Goal: Task Accomplishment & Management: Manage account settings

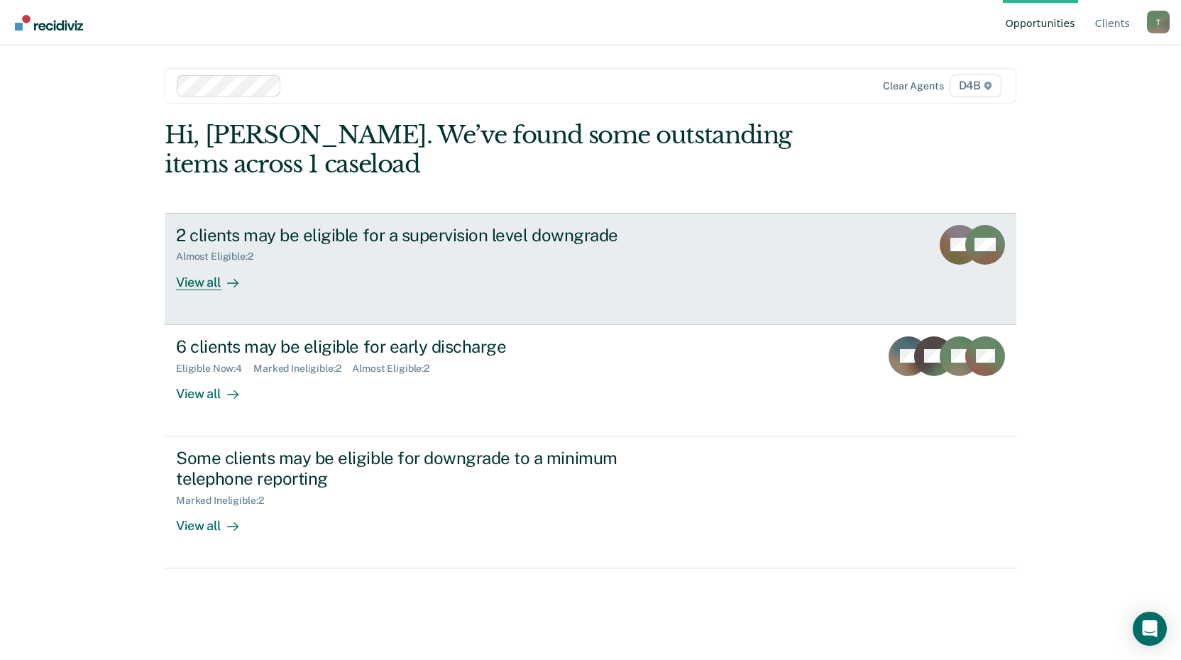
click at [320, 239] on div "2 clients may be eligible for a supervision level downgrade" at bounding box center [425, 235] width 498 height 21
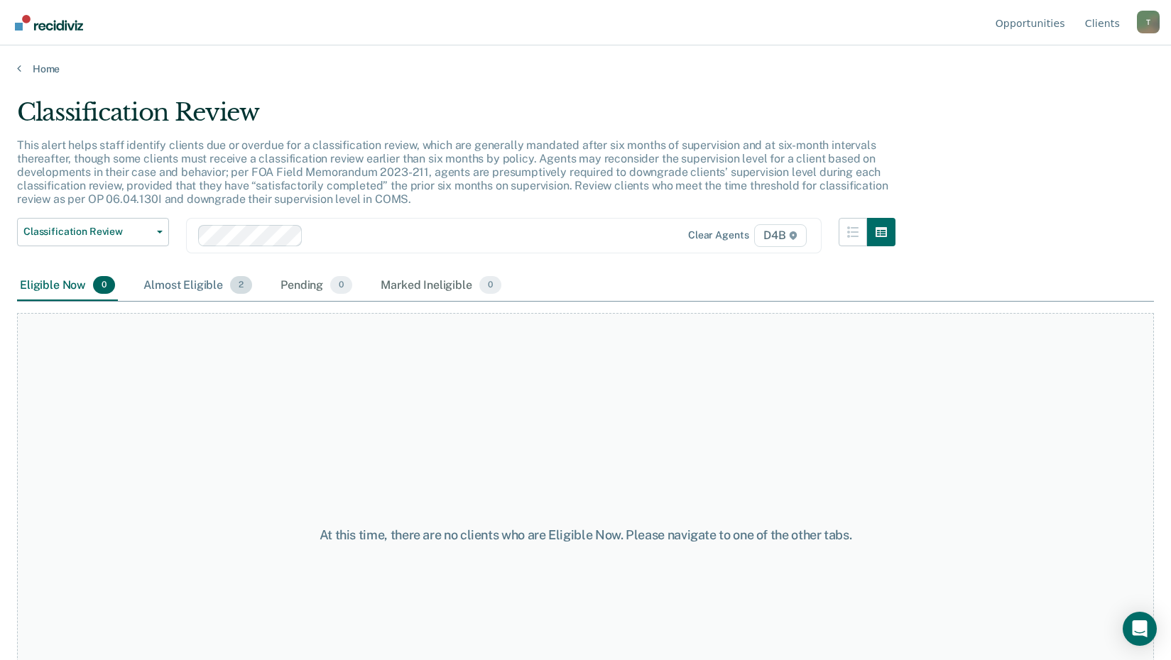
click at [199, 287] on div "Almost Eligible 2" at bounding box center [198, 285] width 114 height 31
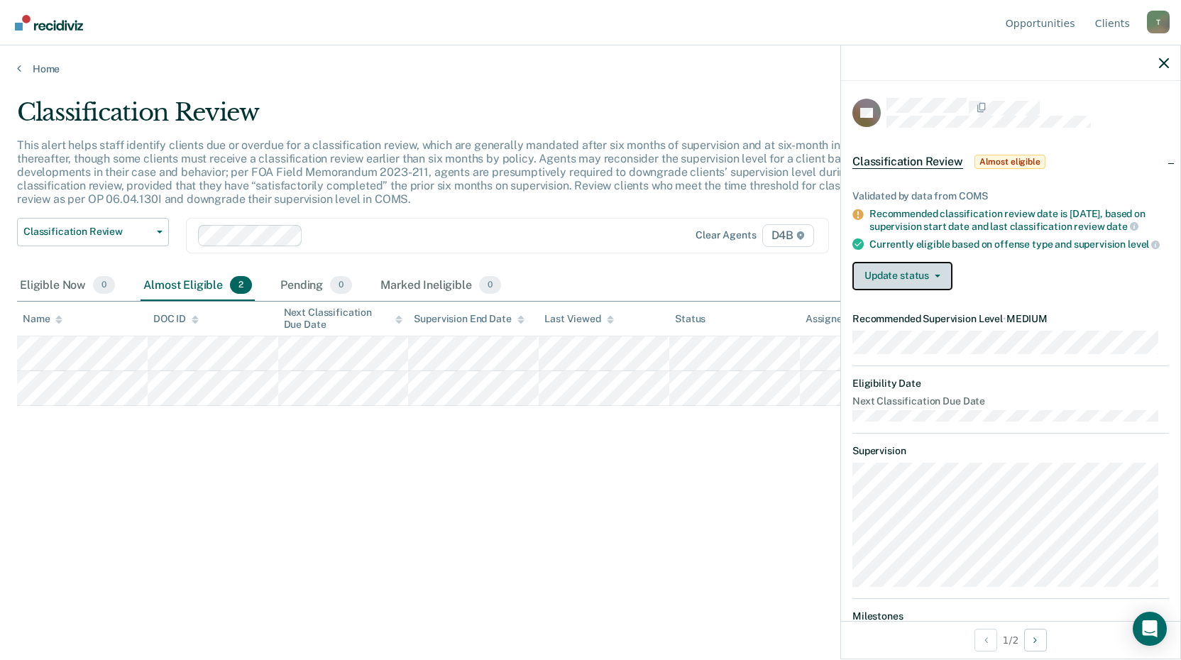
click at [924, 283] on button "Update status" at bounding box center [903, 276] width 100 height 28
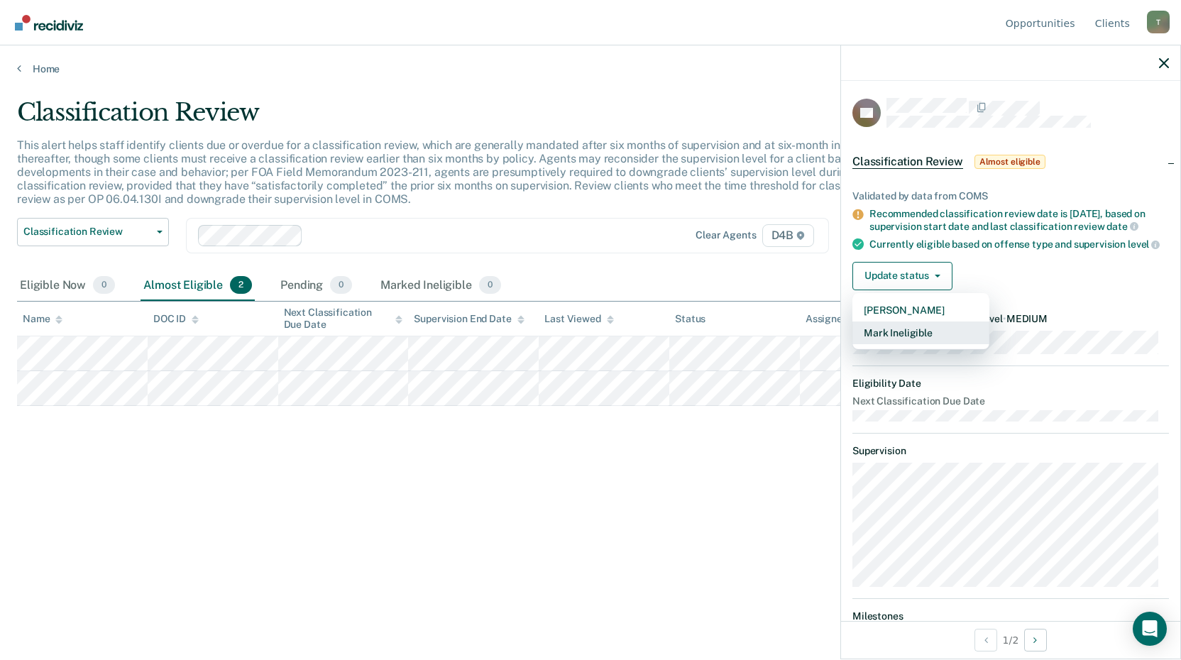
click at [911, 339] on button "Mark Ineligible" at bounding box center [921, 333] width 137 height 23
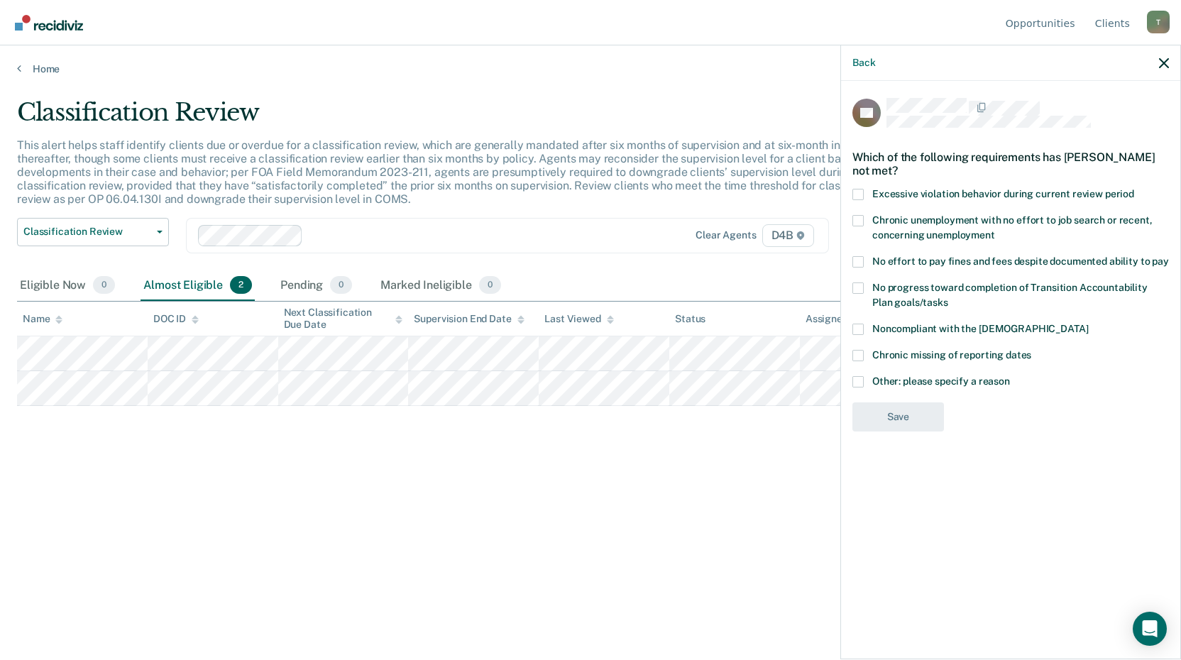
click at [855, 329] on span at bounding box center [858, 329] width 11 height 11
click at [1088, 324] on input "Noncompliant with the [DEMOGRAPHIC_DATA]" at bounding box center [1088, 324] width 0 height 0
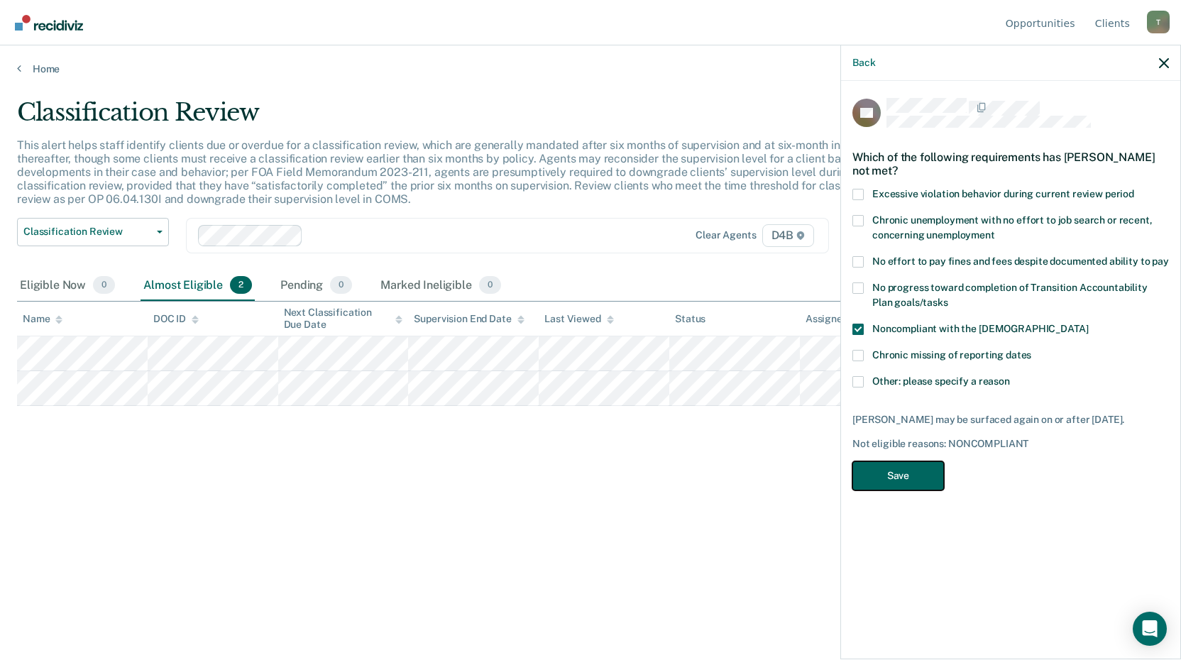
click at [901, 469] on button "Save" at bounding box center [899, 475] width 92 height 29
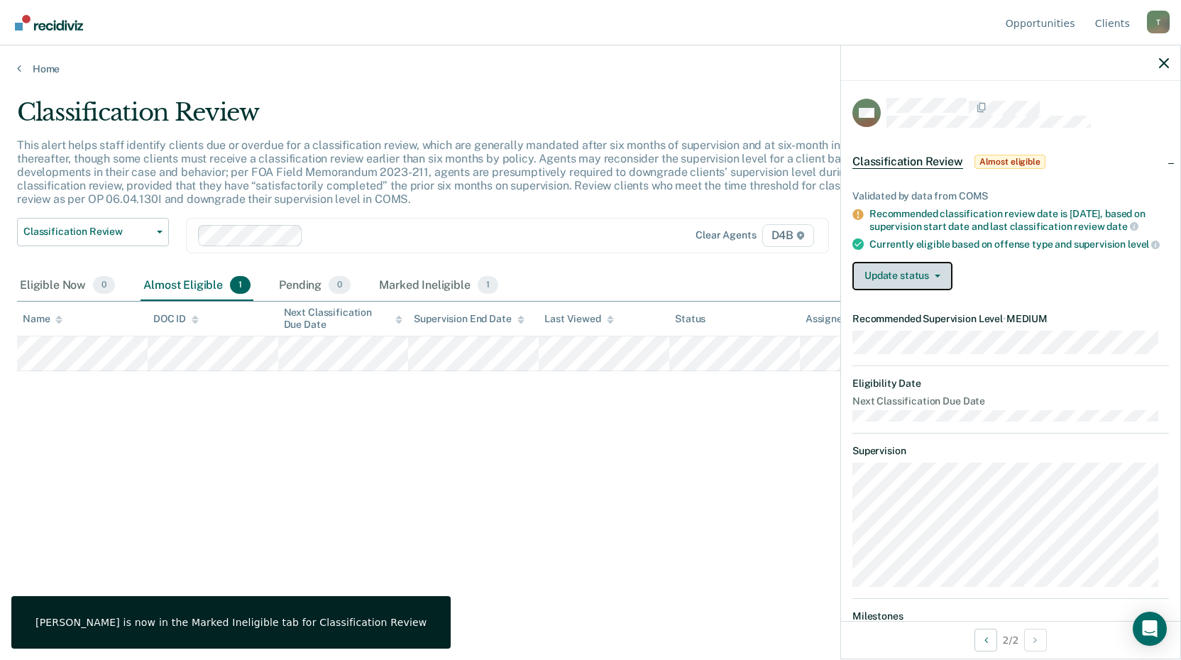
click at [904, 285] on button "Update status" at bounding box center [903, 276] width 100 height 28
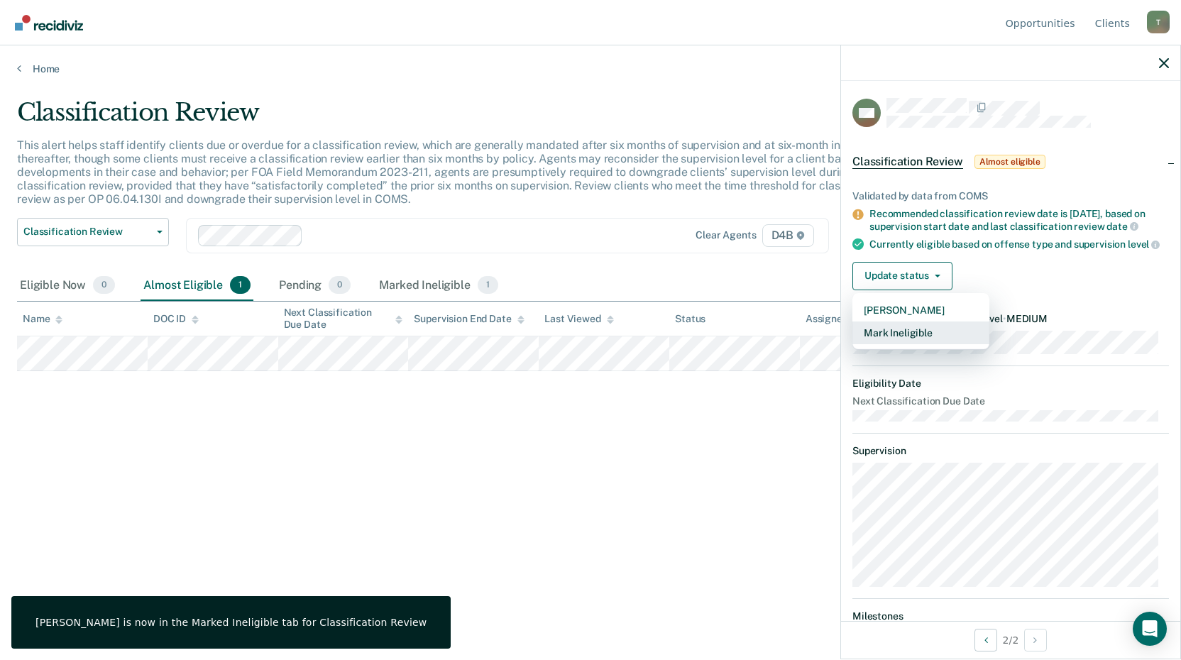
click at [905, 337] on button "Mark Ineligible" at bounding box center [921, 333] width 137 height 23
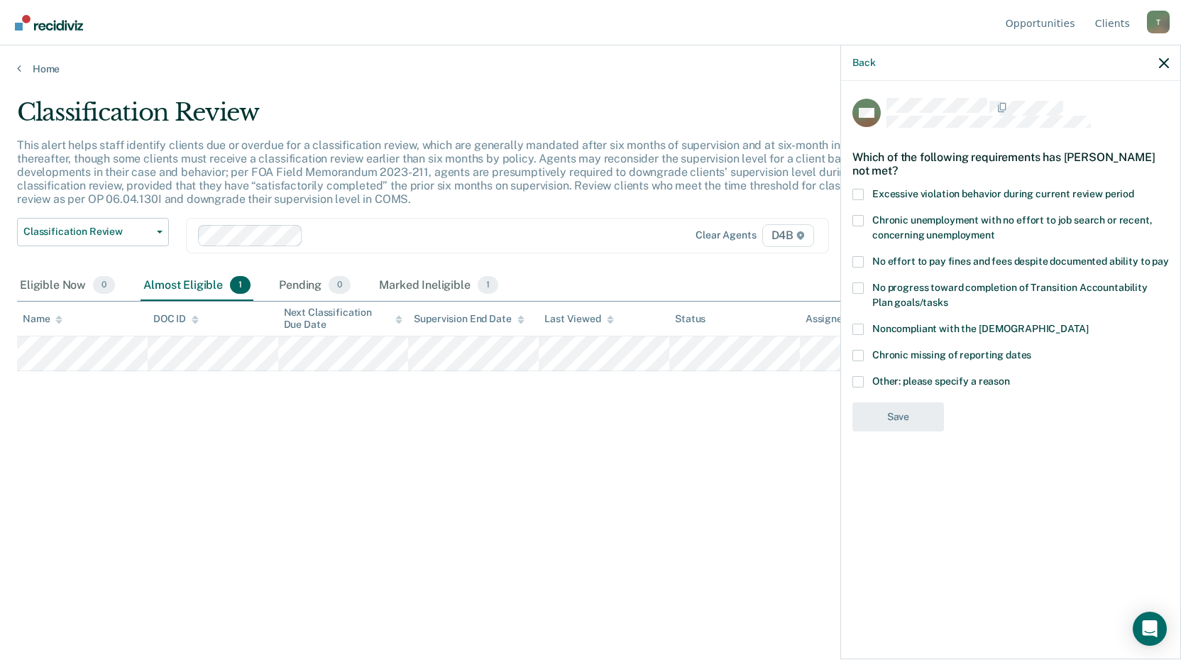
click at [861, 194] on span at bounding box center [858, 194] width 11 height 11
click at [1134, 189] on input "Excessive violation behavior during current review period" at bounding box center [1134, 189] width 0 height 0
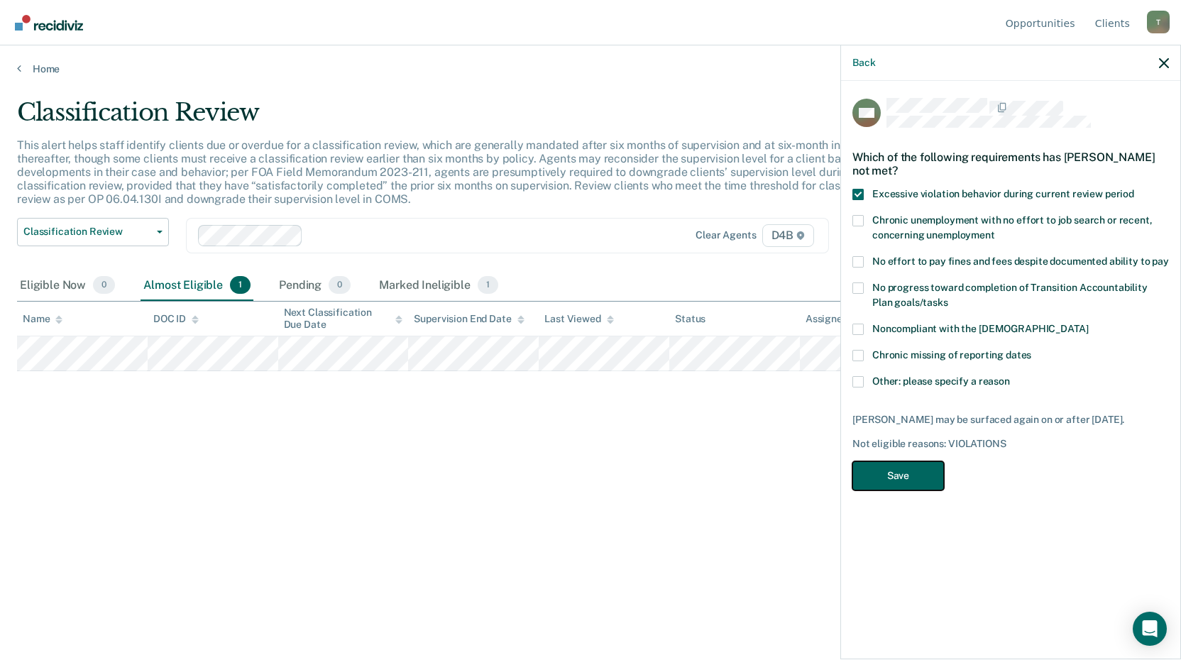
click at [895, 476] on button "Save" at bounding box center [899, 475] width 92 height 29
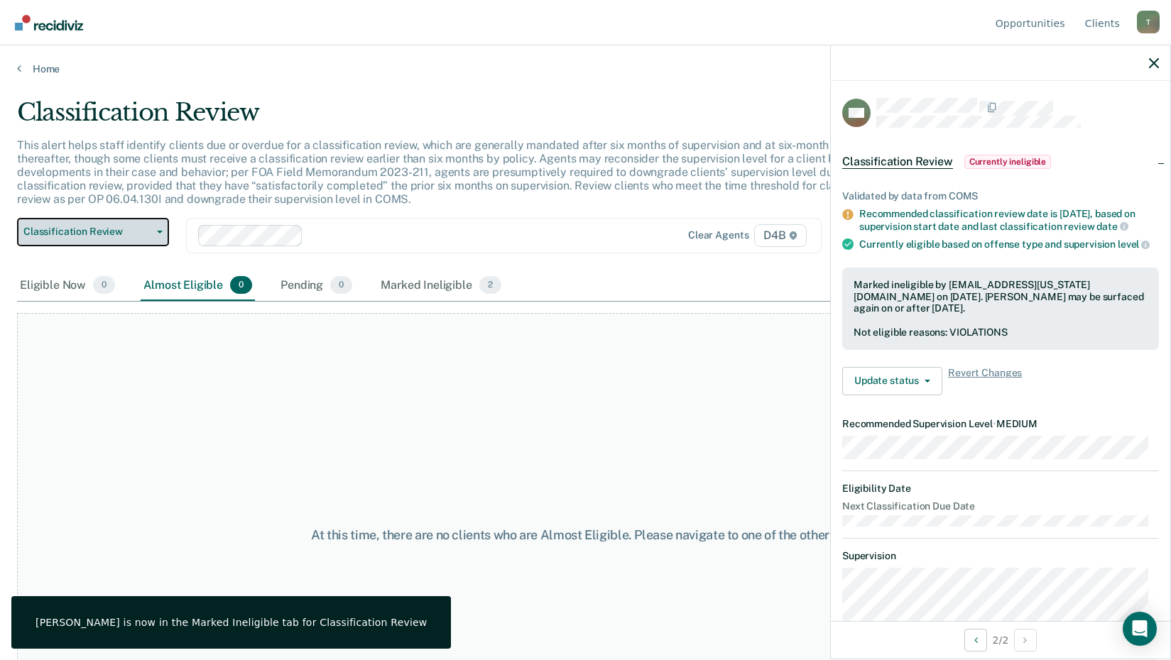
click at [75, 227] on span "Classification Review" at bounding box center [87, 232] width 128 height 12
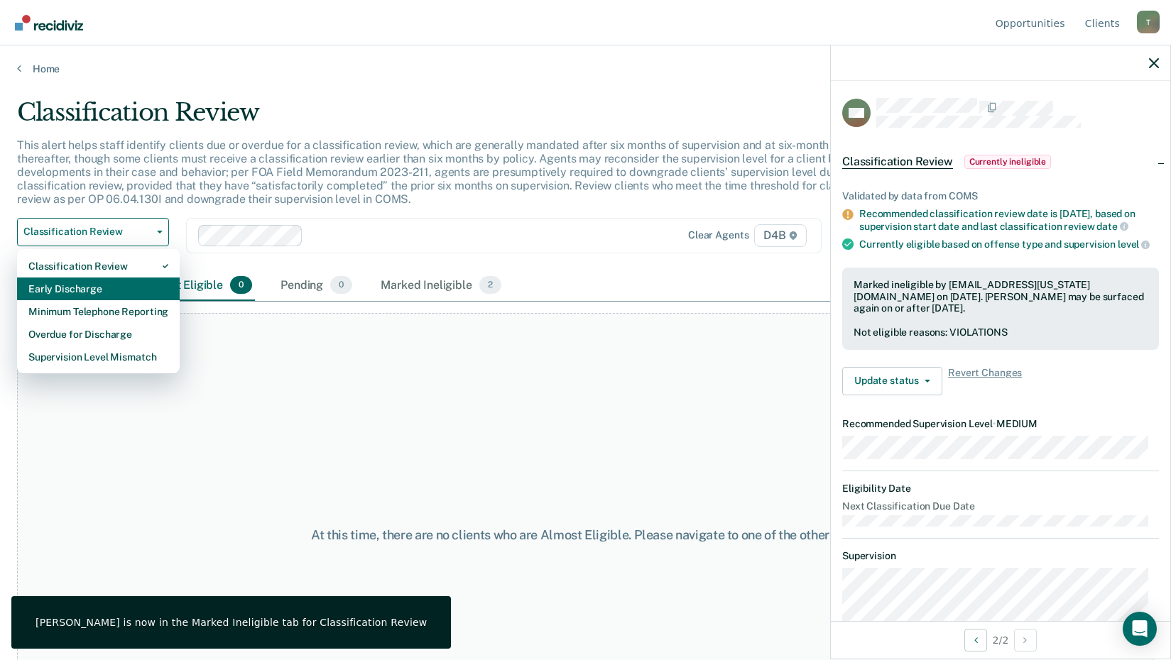
drag, startPoint x: 109, startPoint y: 288, endPoint x: 180, endPoint y: 284, distance: 71.1
click at [109, 287] on div "Early Discharge" at bounding box center [98, 289] width 140 height 23
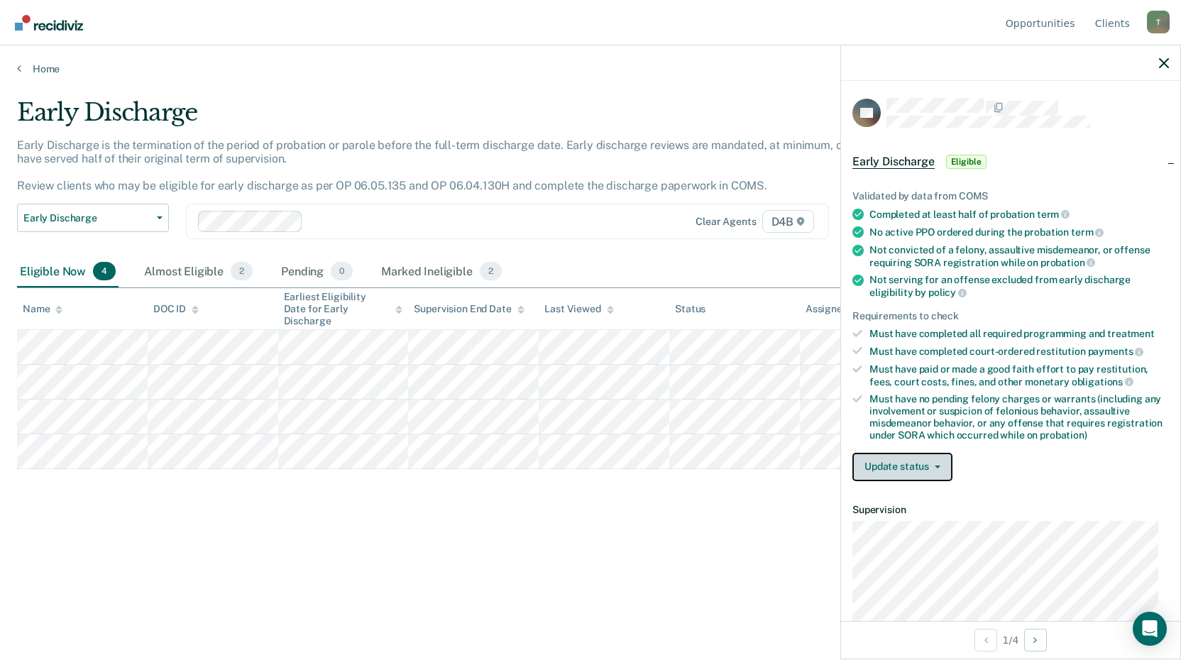
click at [900, 467] on button "Update status" at bounding box center [903, 467] width 100 height 28
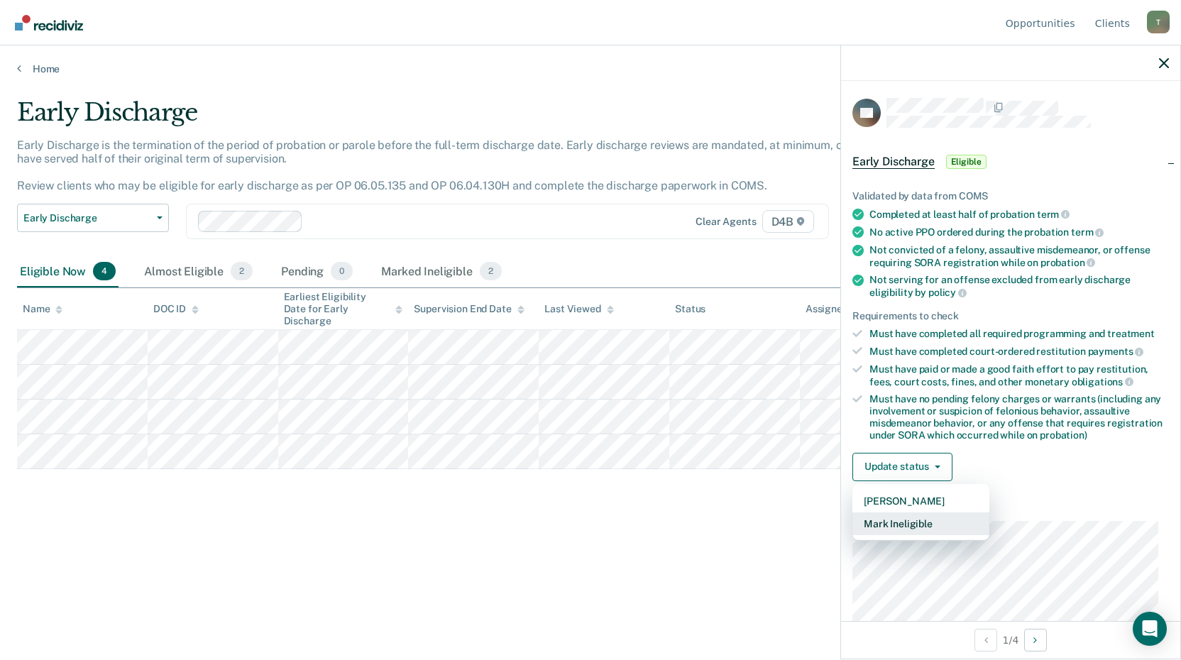
click at [903, 522] on button "Mark Ineligible" at bounding box center [921, 524] width 137 height 23
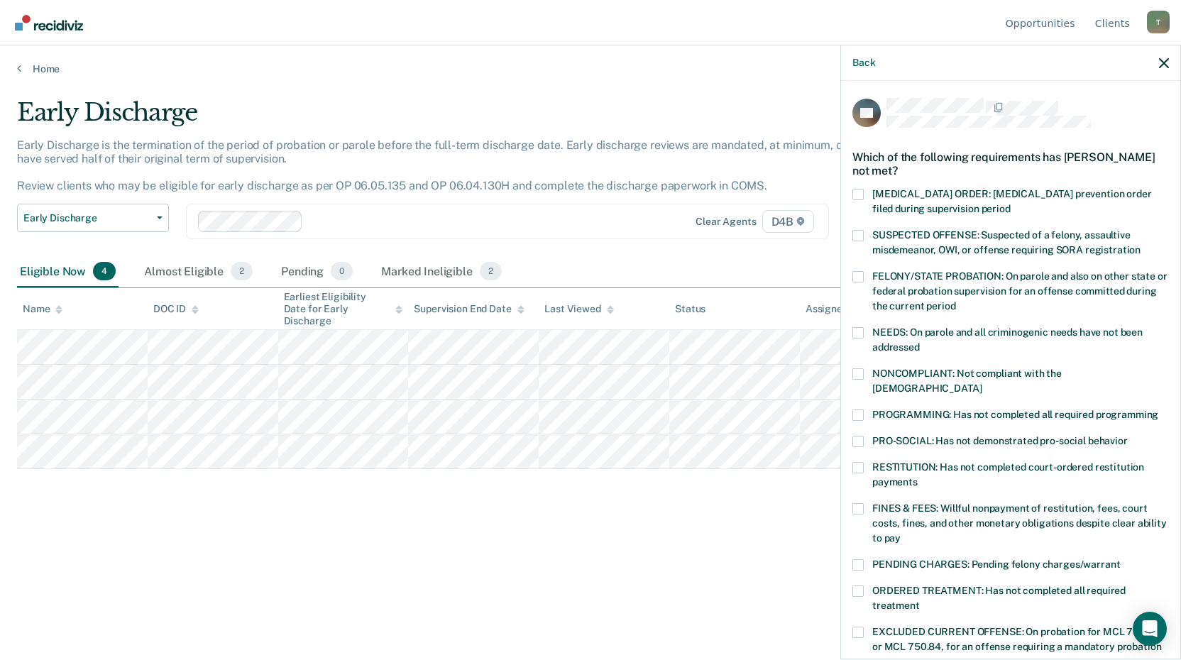
click at [855, 462] on span at bounding box center [858, 467] width 11 height 11
click at [918, 477] on input "RESTITUTION: Has not completed court-ordered restitution payments" at bounding box center [918, 477] width 0 height 0
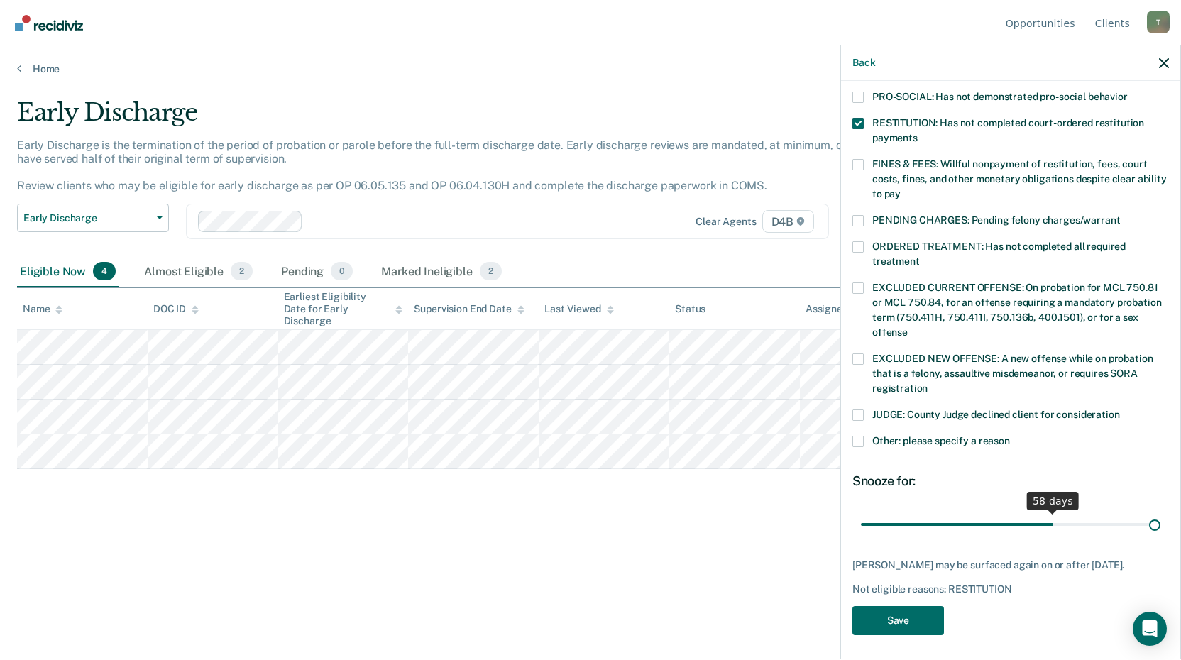
scroll to position [332, 0]
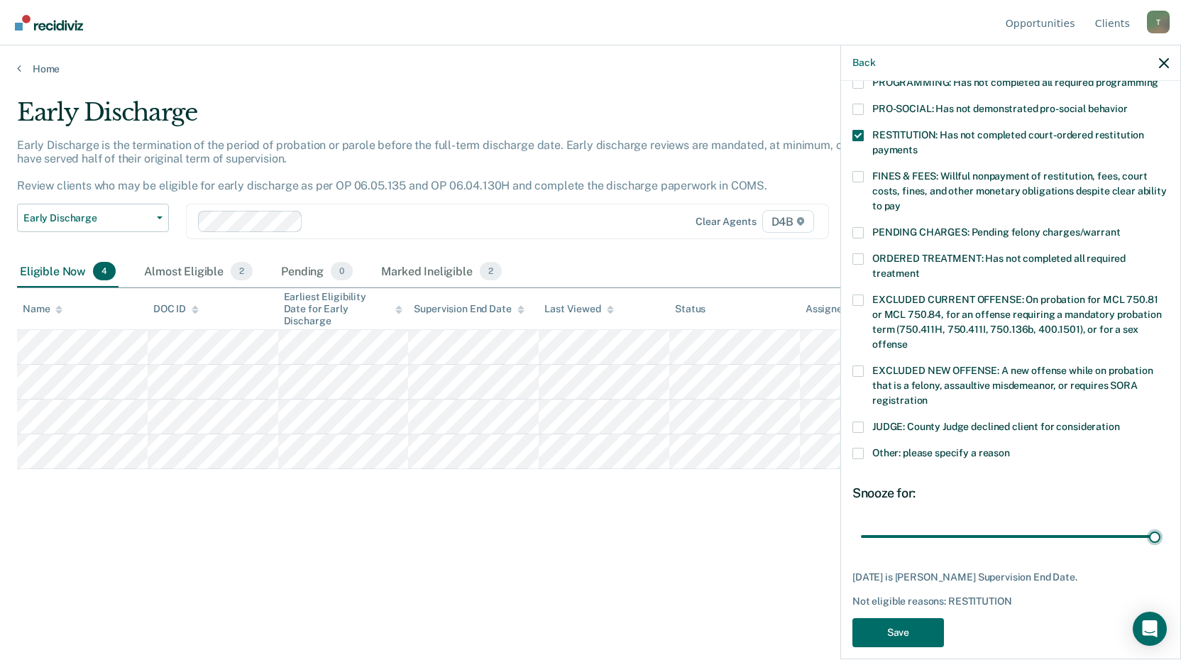
drag, startPoint x: 972, startPoint y: 509, endPoint x: 1173, endPoint y: 505, distance: 200.9
type input "89"
click at [1161, 524] on input "range" at bounding box center [1011, 536] width 300 height 25
click at [897, 618] on button "Save" at bounding box center [899, 632] width 92 height 29
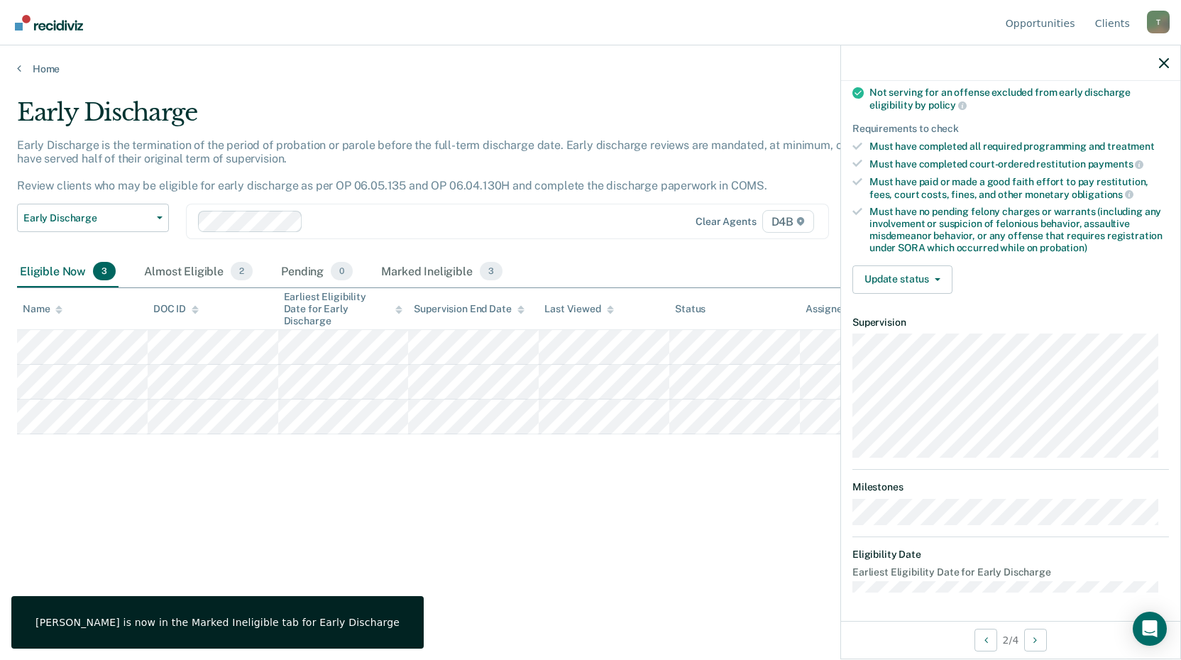
scroll to position [186, 0]
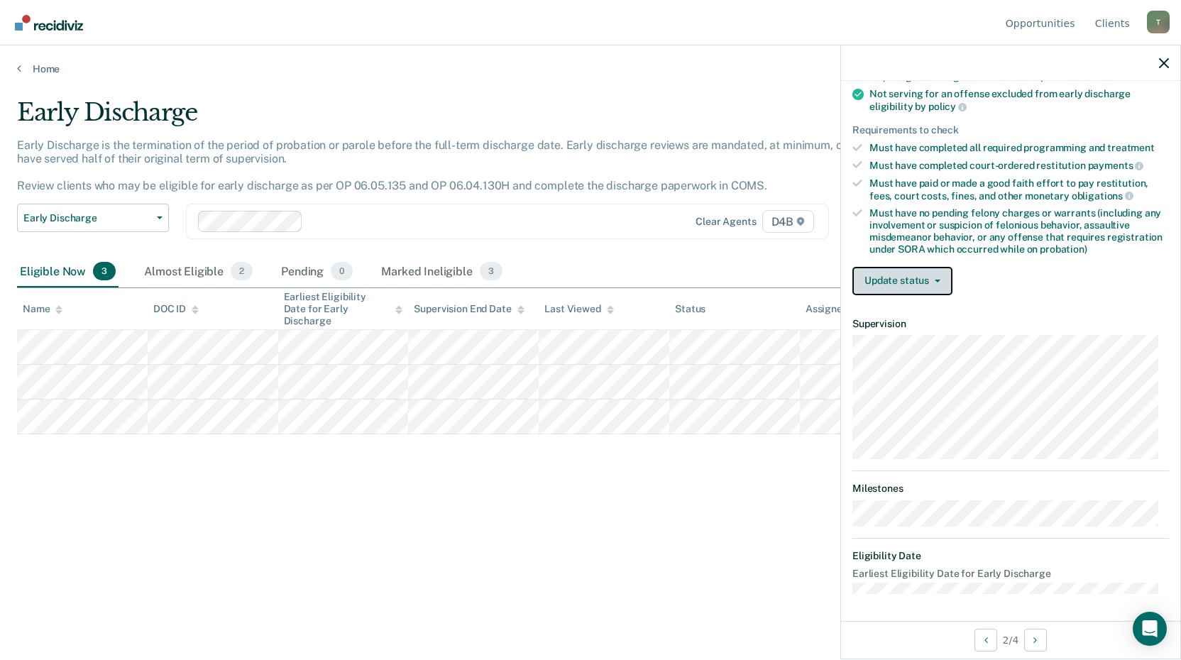
drag, startPoint x: 911, startPoint y: 278, endPoint x: 923, endPoint y: 276, distance: 12.3
click at [911, 277] on button "Update status" at bounding box center [903, 281] width 100 height 28
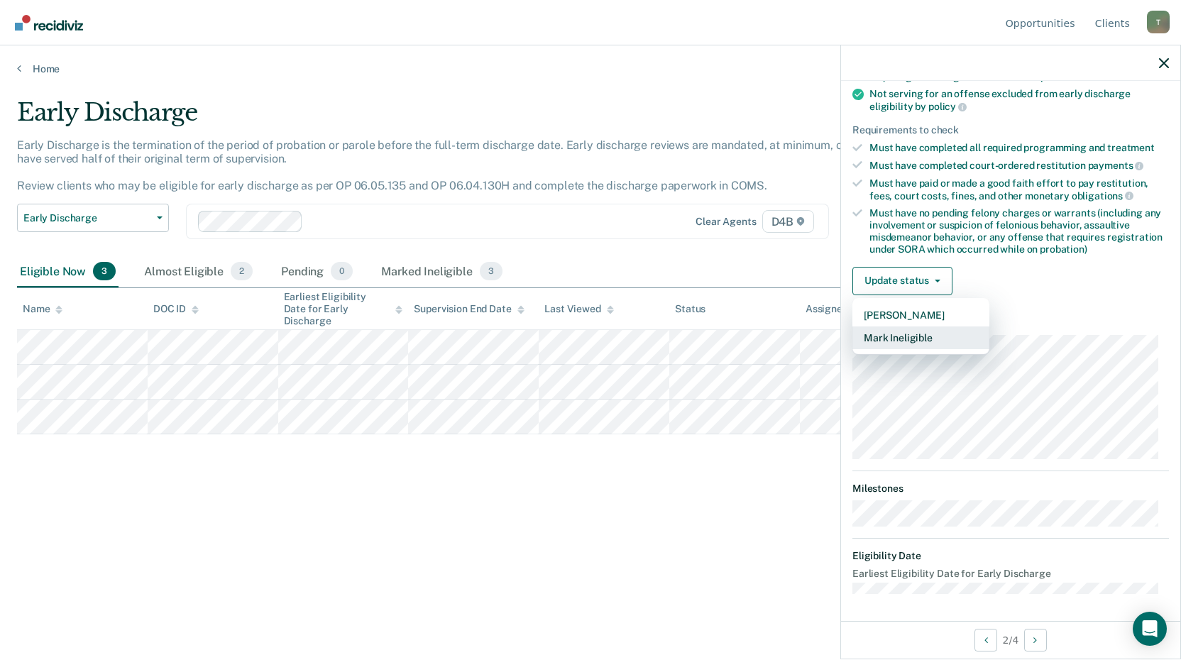
click at [922, 340] on button "Mark Ineligible" at bounding box center [921, 338] width 137 height 23
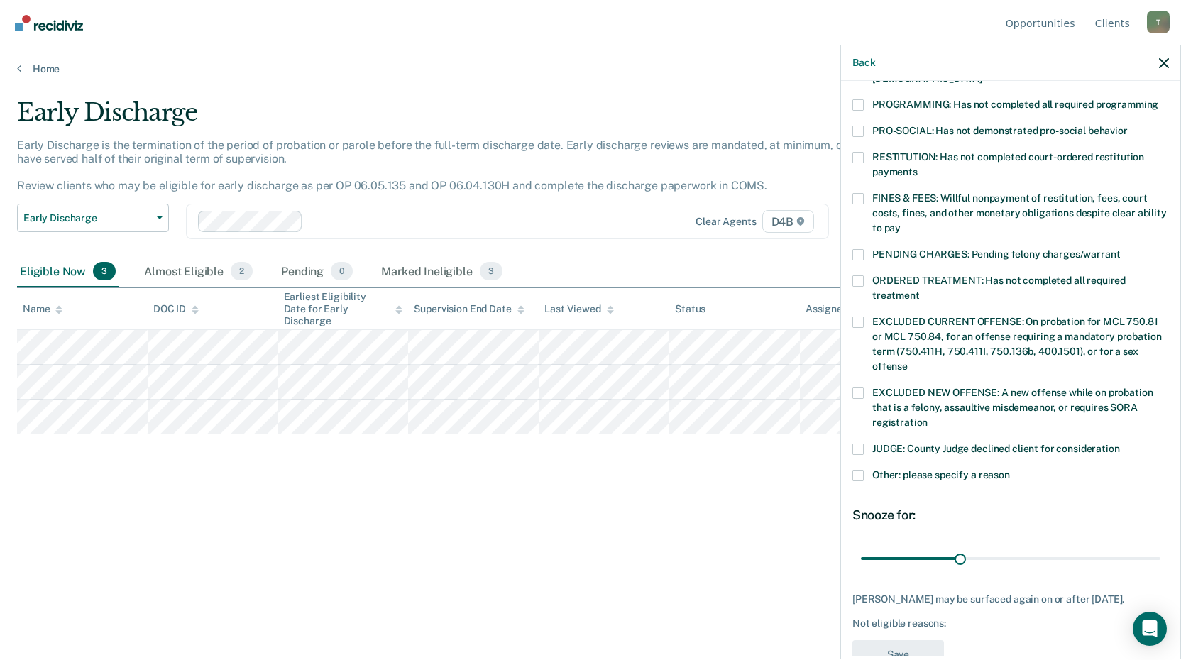
scroll to position [332, 0]
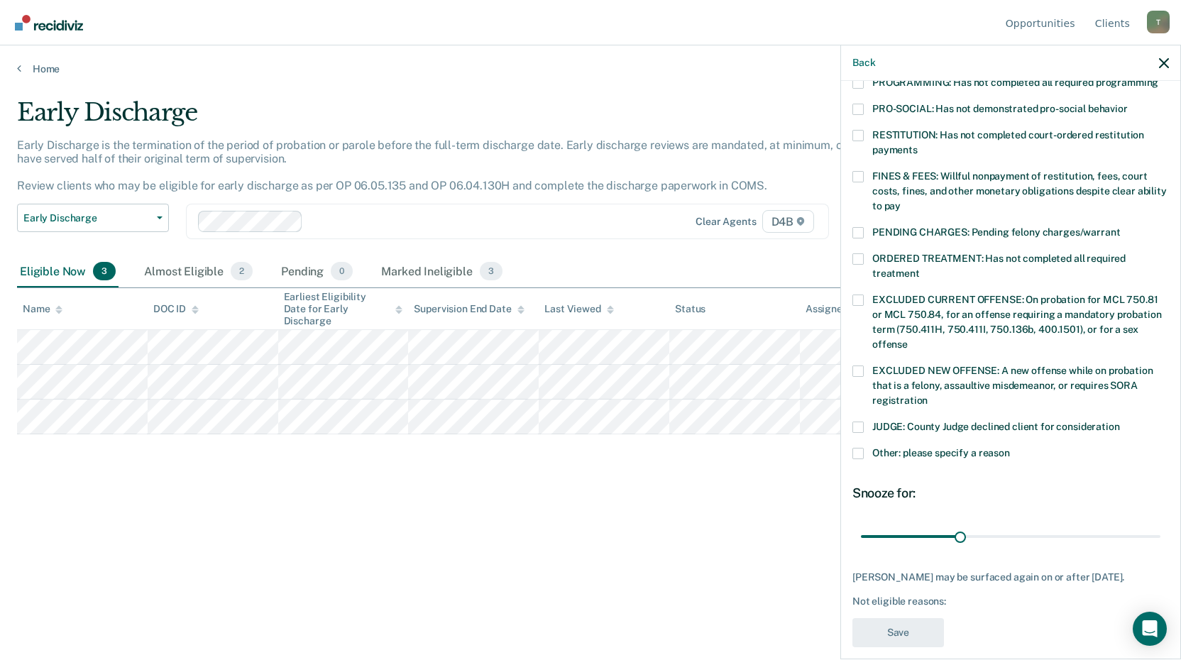
drag, startPoint x: 862, startPoint y: 433, endPoint x: 879, endPoint y: 434, distance: 16.3
click at [876, 448] on label "Other: please specify a reason" at bounding box center [1011, 455] width 317 height 15
click at [1010, 448] on input "Other: please specify a reason" at bounding box center [1010, 448] width 0 height 0
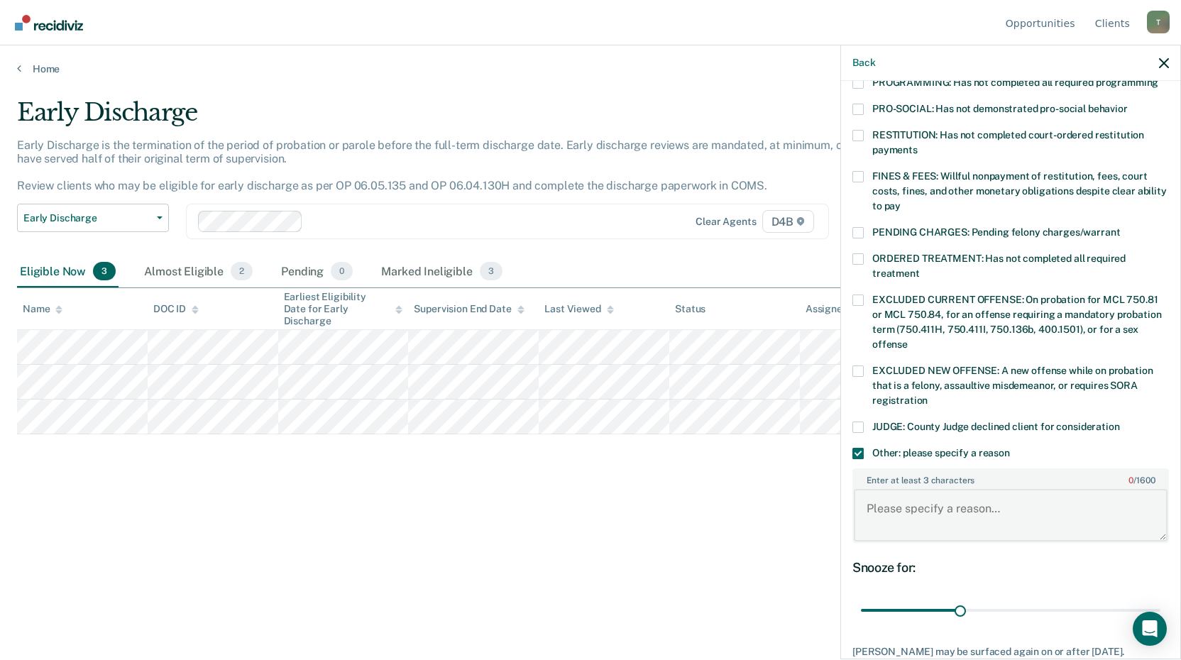
click at [927, 497] on textarea "Enter at least 3 characters 0 / 1600" at bounding box center [1011, 515] width 314 height 53
type textarea "Needs to complete GED."
drag, startPoint x: 959, startPoint y: 586, endPoint x: 1143, endPoint y: 587, distance: 183.8
type input "90"
click at [1161, 598] on input "range" at bounding box center [1011, 610] width 300 height 25
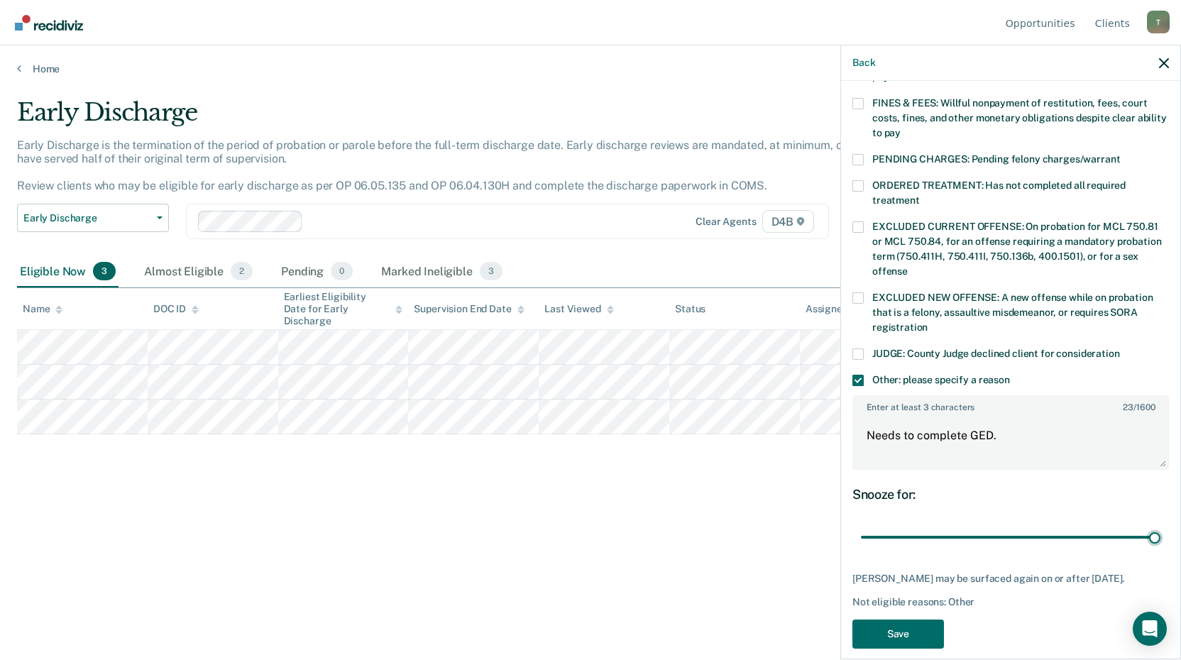
scroll to position [407, 0]
click at [882, 618] on button "Save" at bounding box center [899, 632] width 92 height 29
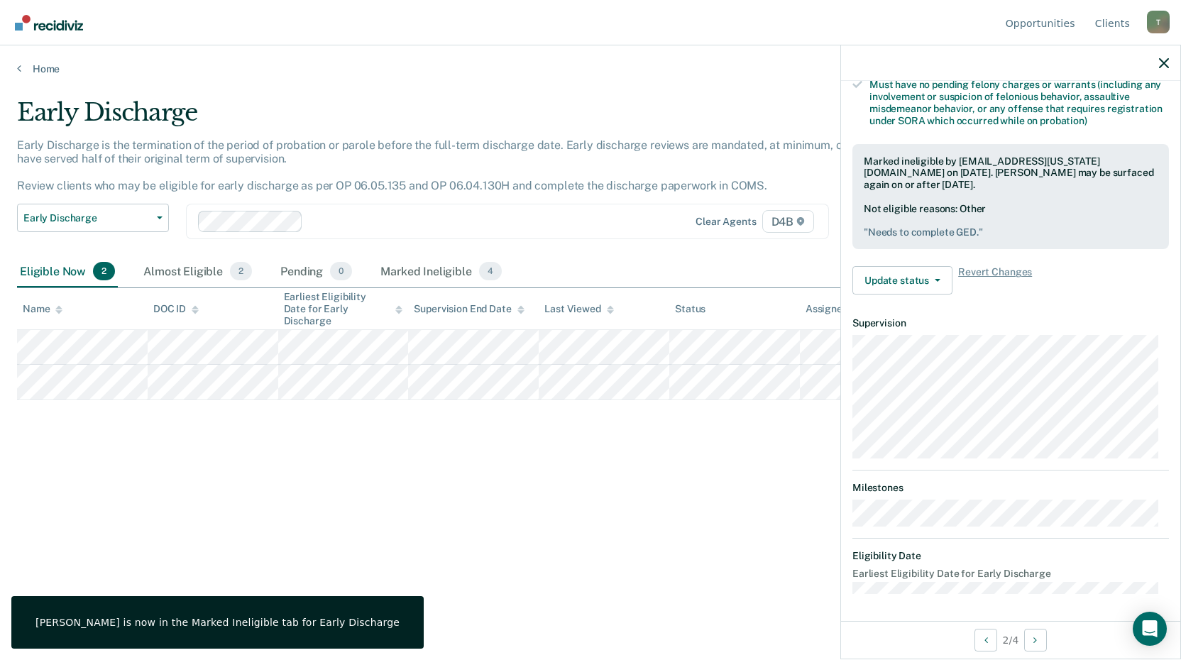
scroll to position [172, 0]
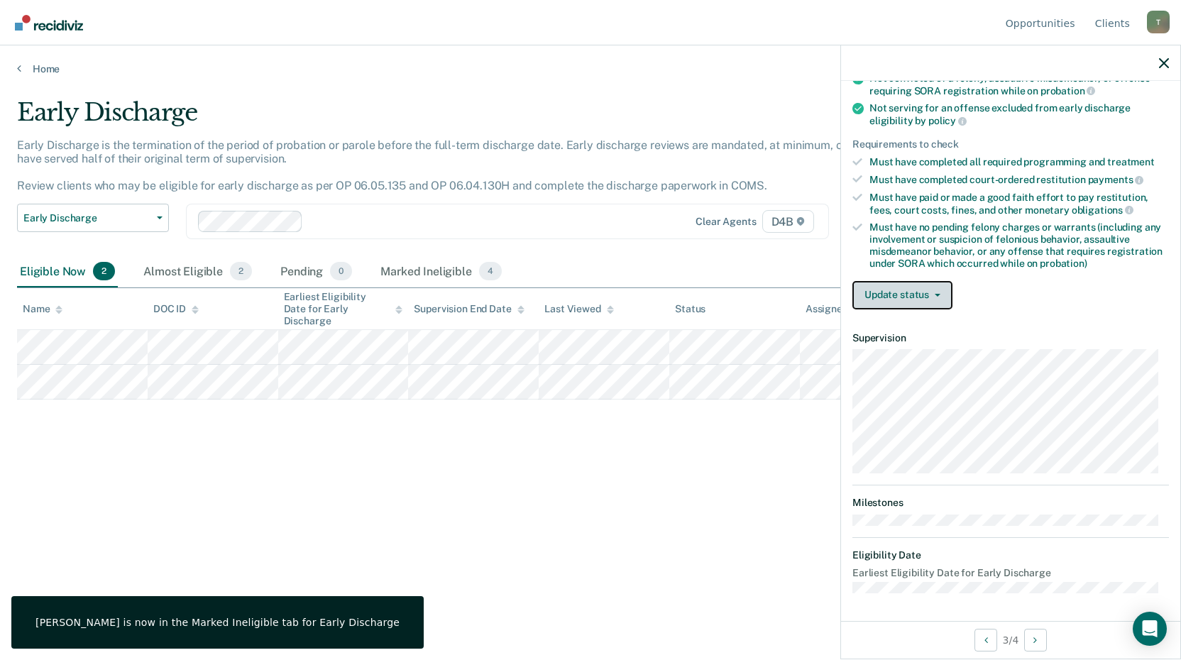
click at [909, 297] on button "Update status" at bounding box center [903, 295] width 100 height 28
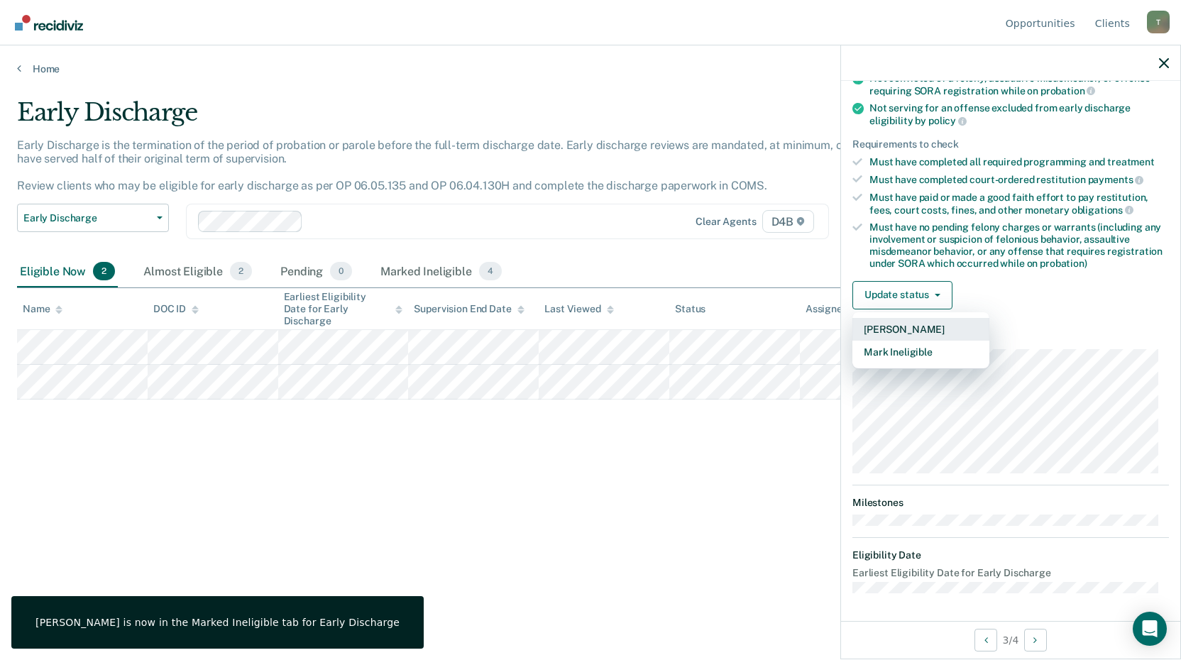
click at [917, 324] on button "[PERSON_NAME]" at bounding box center [921, 329] width 137 height 23
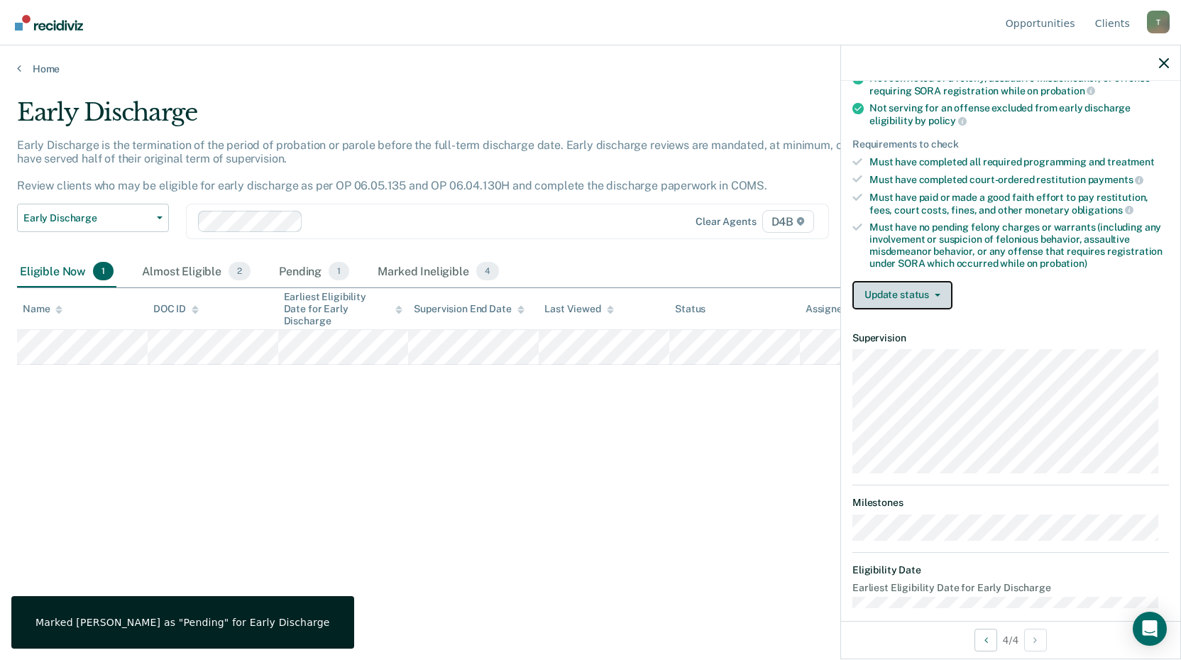
click at [911, 293] on button "Update status" at bounding box center [903, 295] width 100 height 28
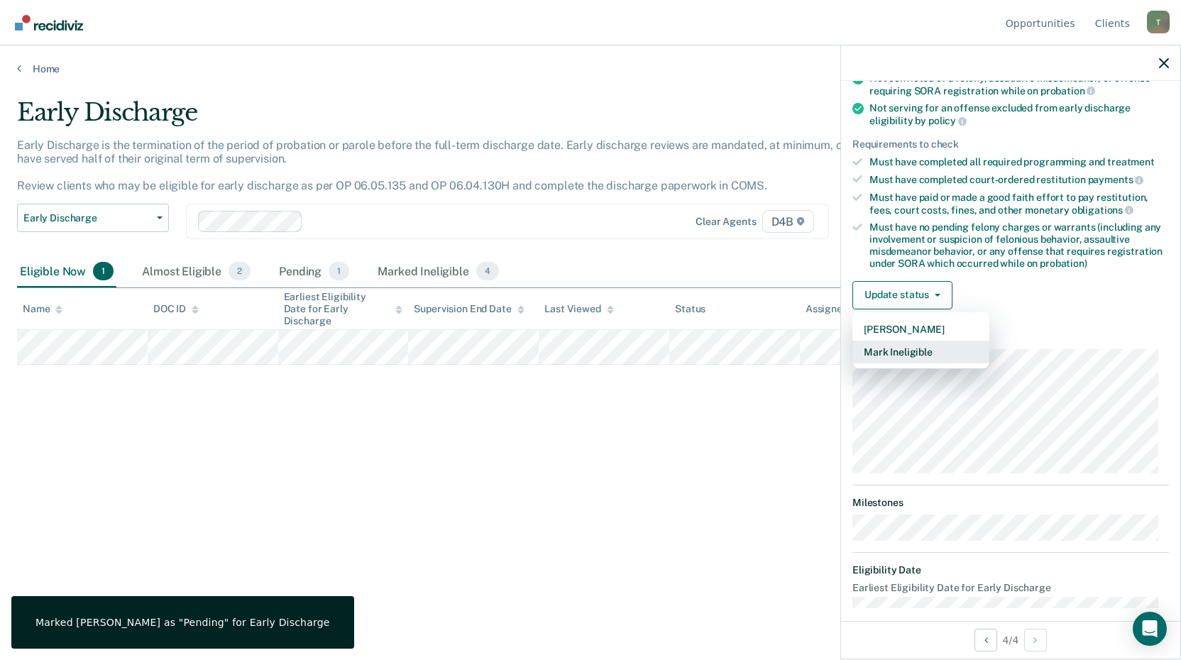
click at [937, 358] on button "Mark Ineligible" at bounding box center [921, 352] width 137 height 23
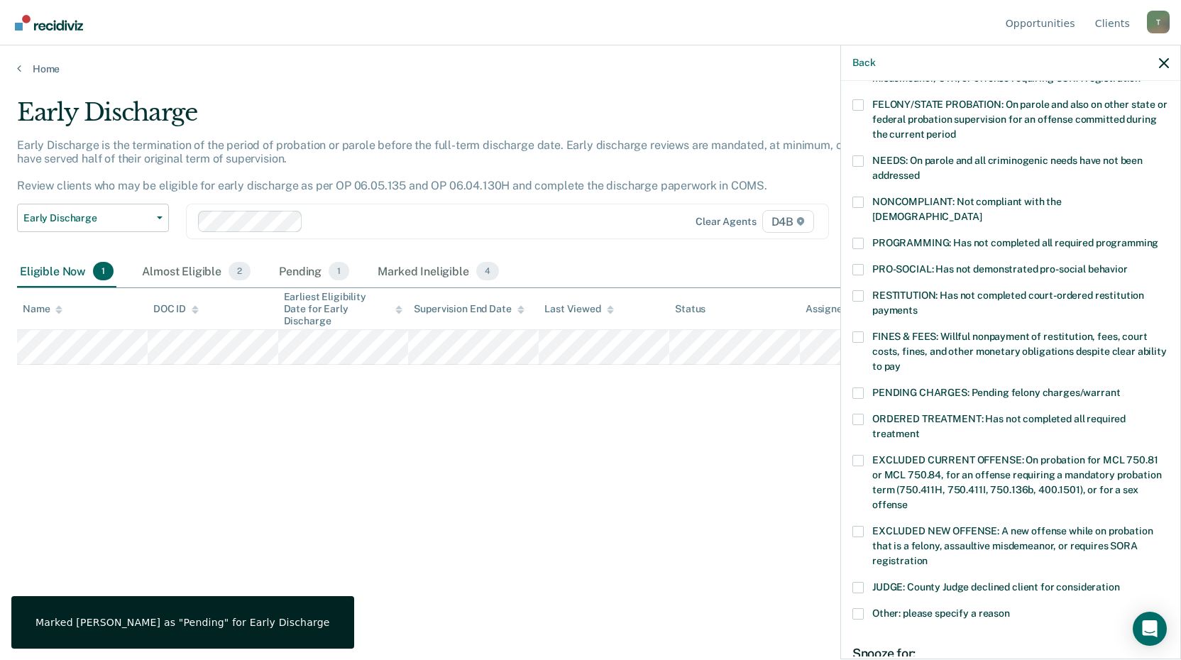
click at [865, 331] on label "FINES & FEES: Willful nonpayment of restitution, fees, court costs, fines, and …" at bounding box center [1011, 353] width 317 height 45
click at [901, 361] on input "FINES & FEES: Willful nonpayment of restitution, fees, court costs, fines, and …" at bounding box center [901, 361] width 0 height 0
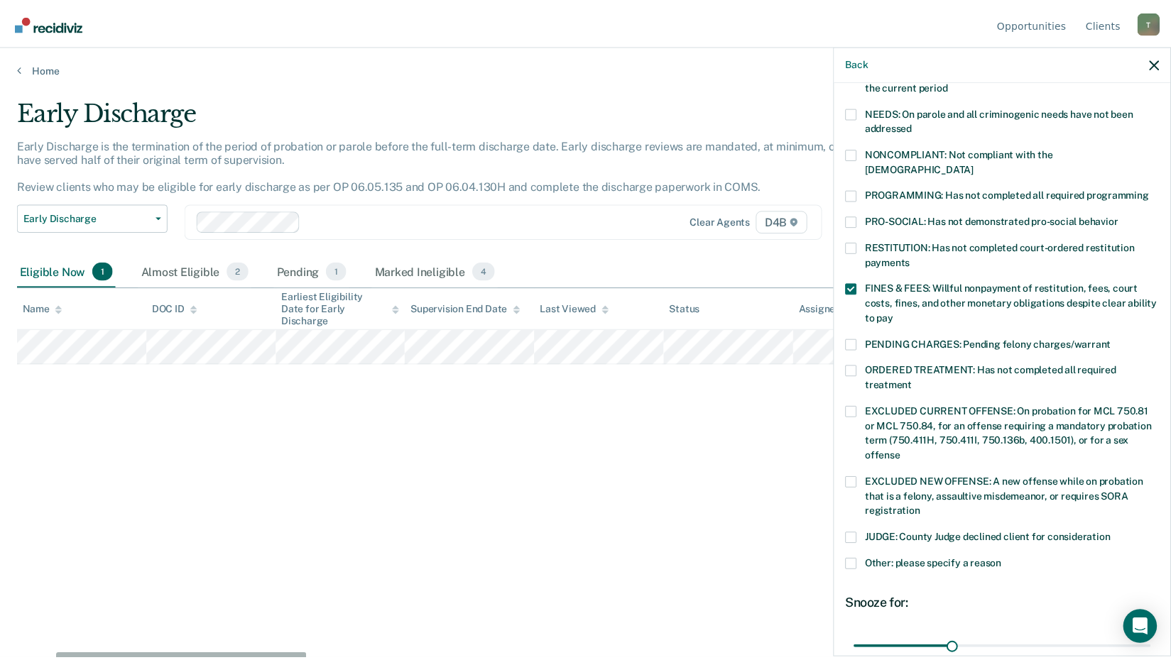
scroll to position [344, 0]
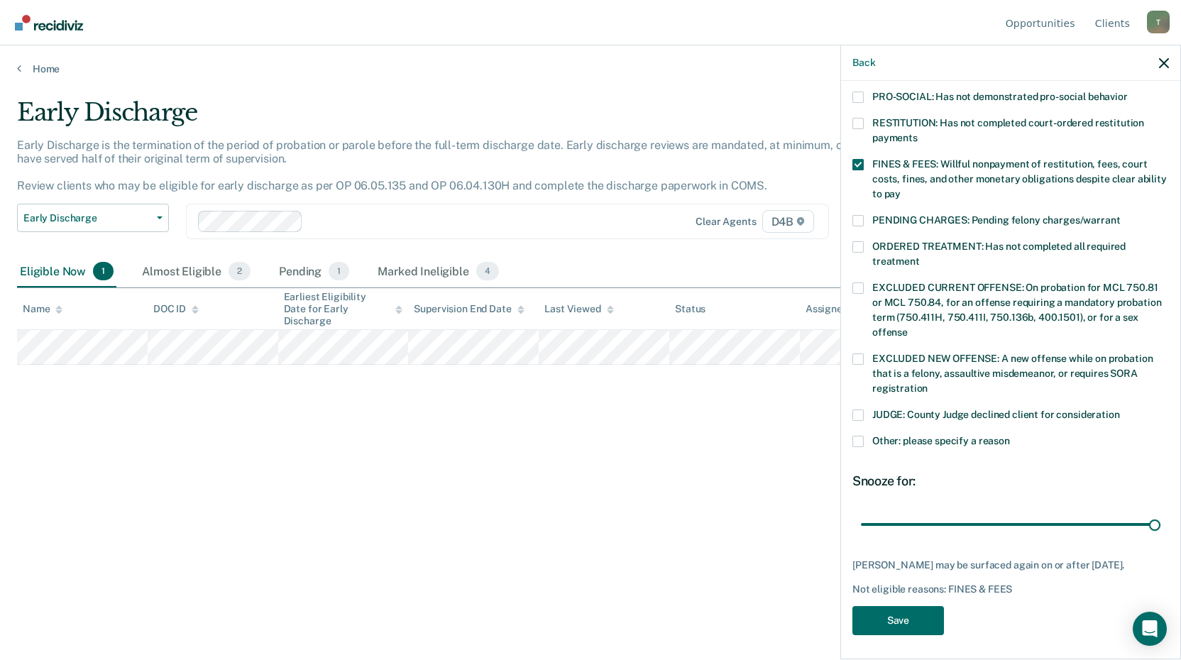
drag, startPoint x: 956, startPoint y: 504, endPoint x: 1131, endPoint y: 522, distance: 176.2
type input "90"
click at [1161, 512] on input "range" at bounding box center [1011, 524] width 300 height 25
click at [911, 618] on button "Save" at bounding box center [899, 620] width 92 height 29
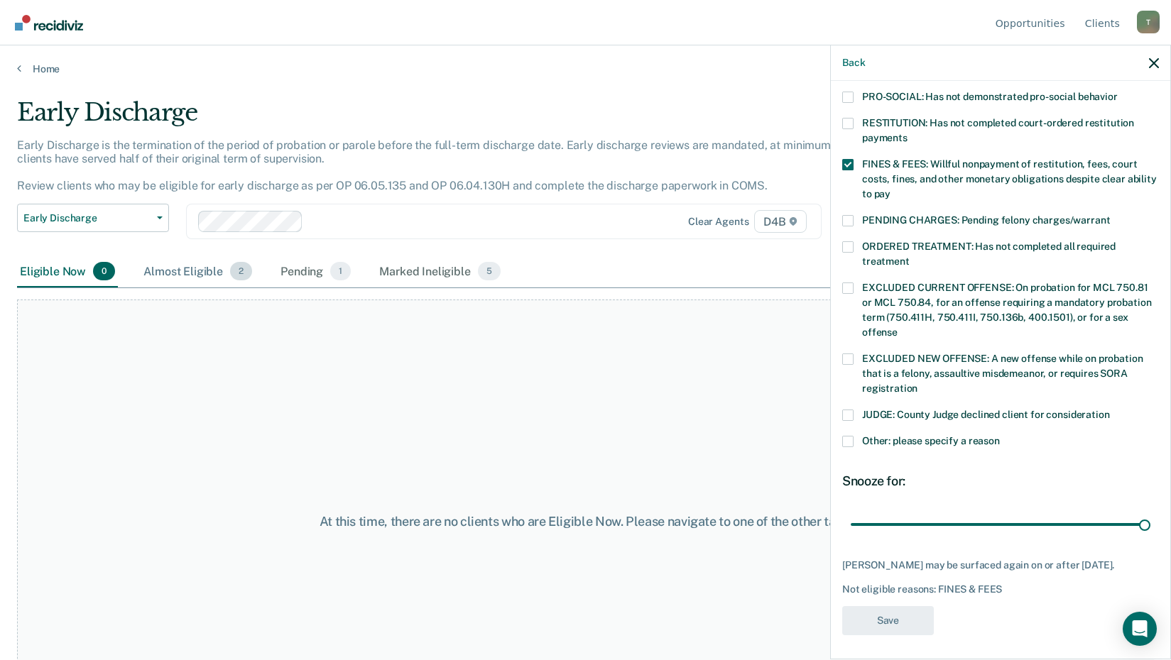
scroll to position [291, 0]
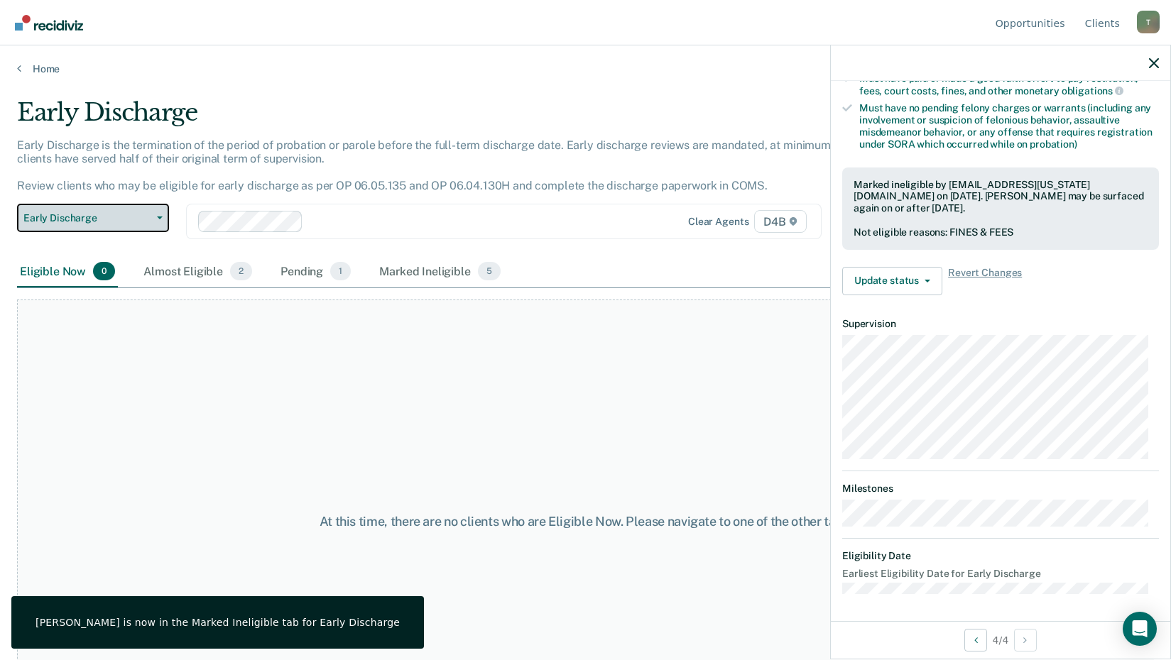
click at [80, 214] on span "Early Discharge" at bounding box center [87, 218] width 128 height 12
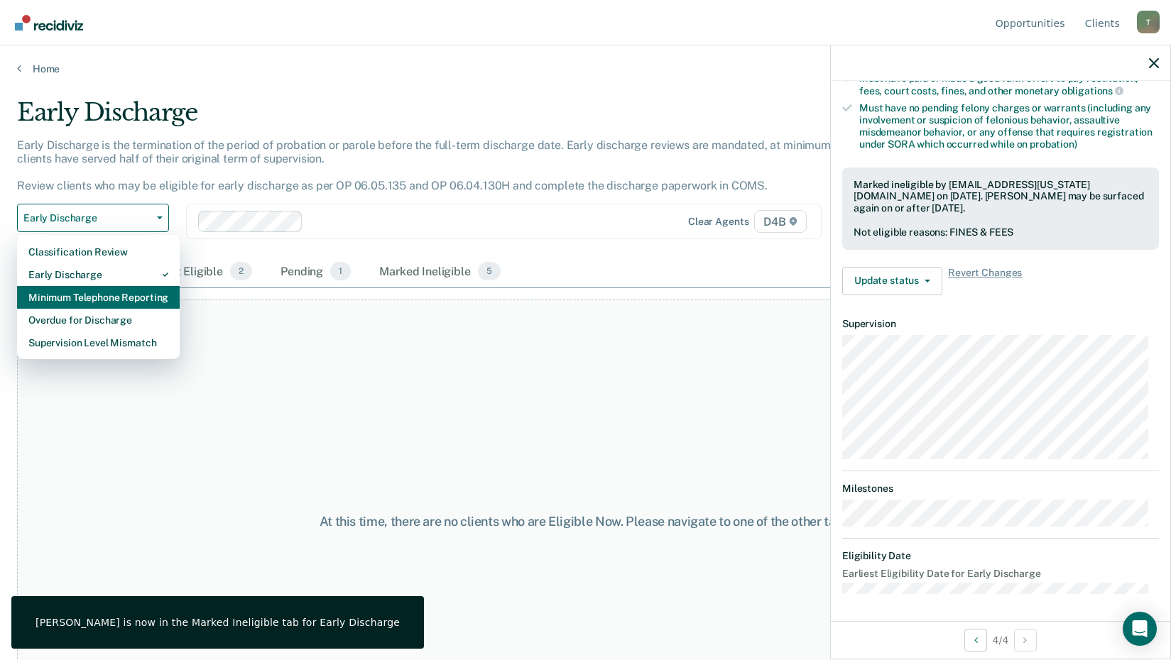
click at [102, 299] on div "Minimum Telephone Reporting" at bounding box center [98, 297] width 140 height 23
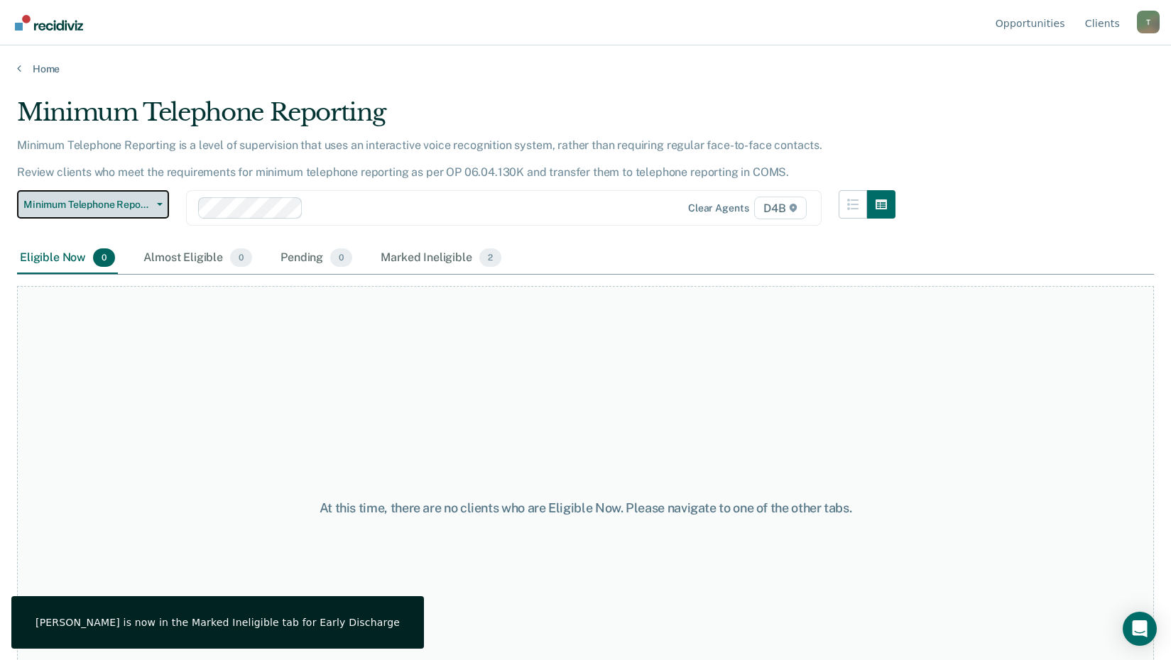
click at [126, 199] on span "Minimum Telephone Reporting" at bounding box center [87, 205] width 128 height 12
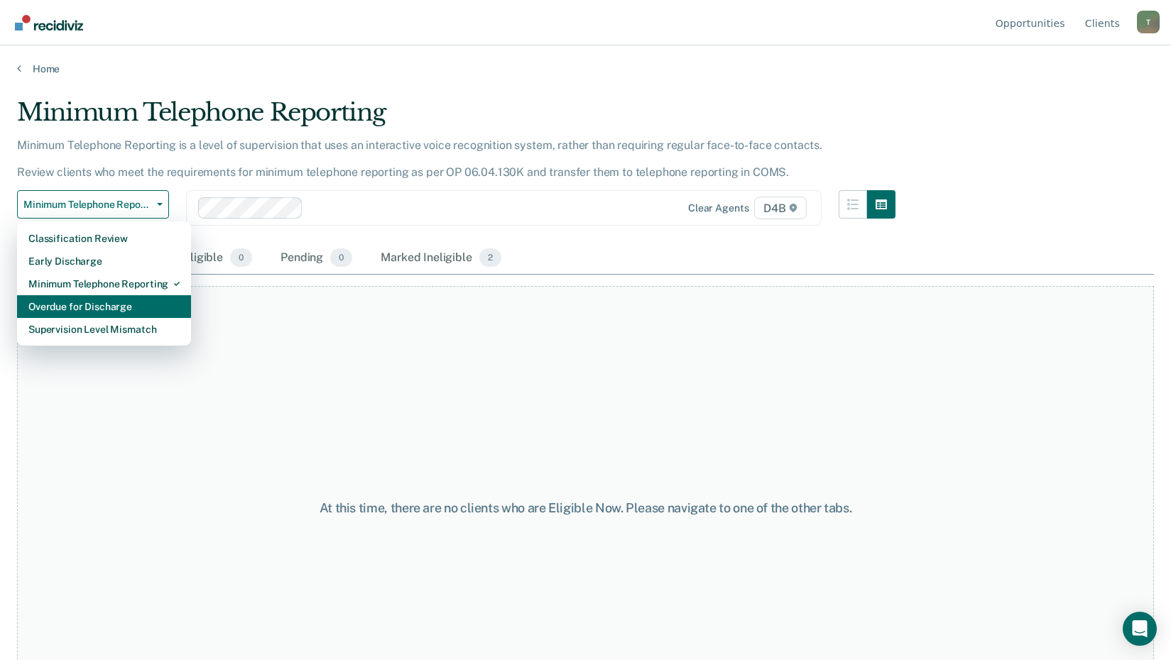
click at [94, 306] on div "Overdue for Discharge" at bounding box center [103, 306] width 151 height 23
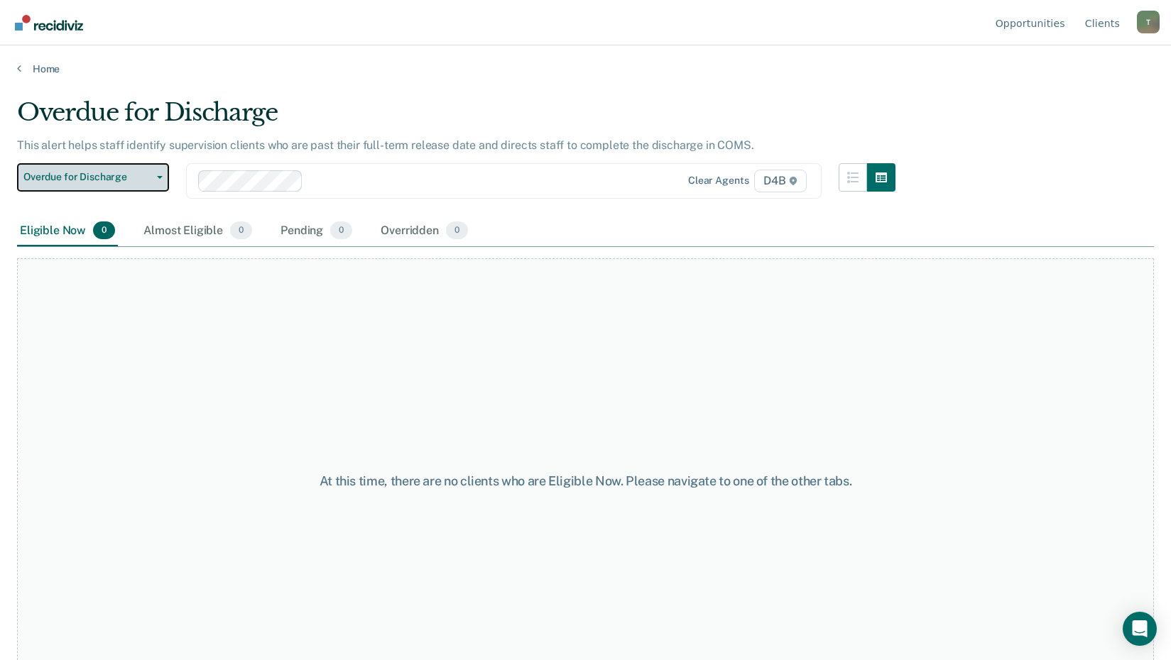
click at [127, 171] on span "Overdue for Discharge" at bounding box center [87, 177] width 128 height 12
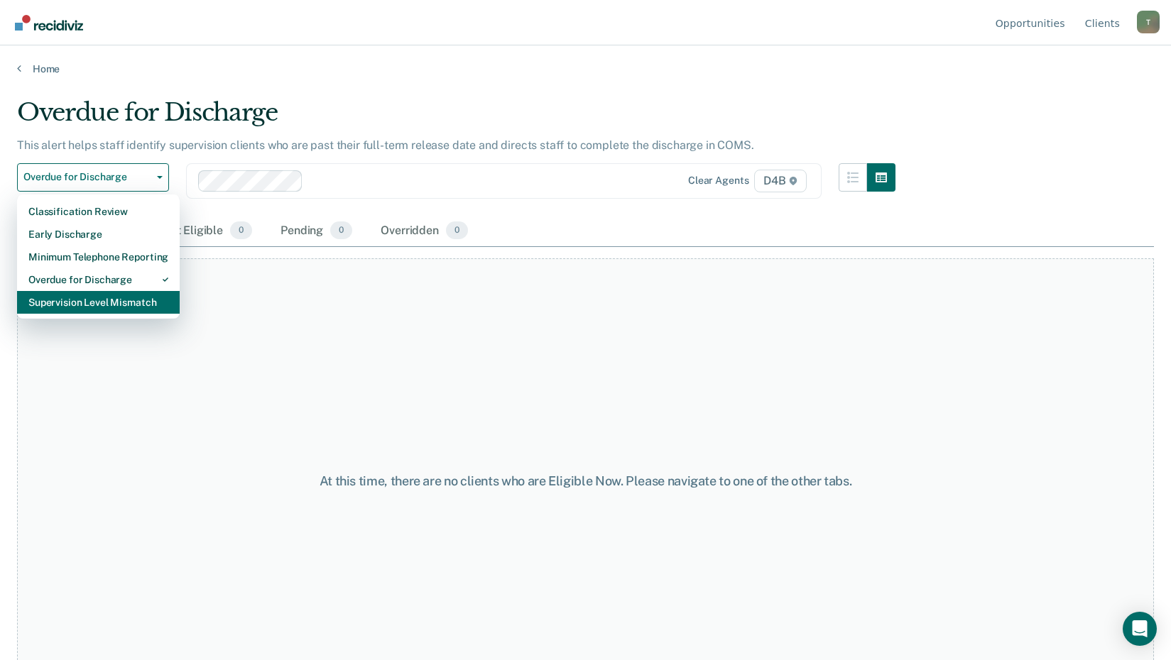
click at [107, 306] on div "Supervision Level Mismatch" at bounding box center [98, 302] width 140 height 23
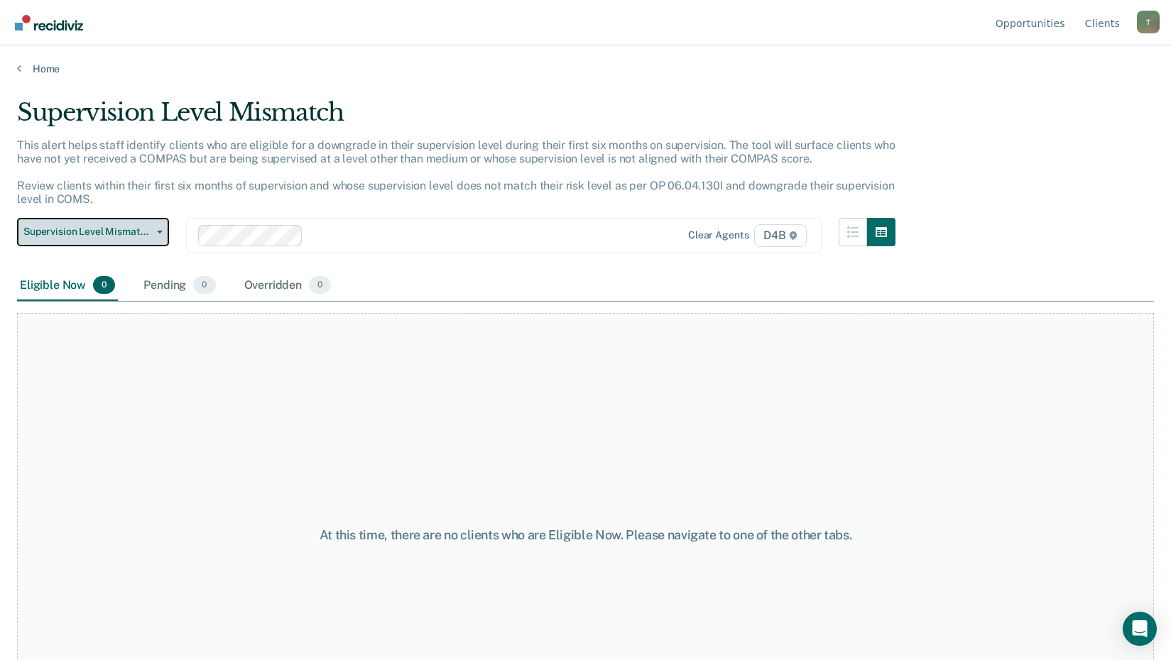
drag, startPoint x: 77, startPoint y: 226, endPoint x: 374, endPoint y: 258, distance: 299.2
click at [77, 225] on button "Supervision Level Mismatch" at bounding box center [93, 232] width 152 height 28
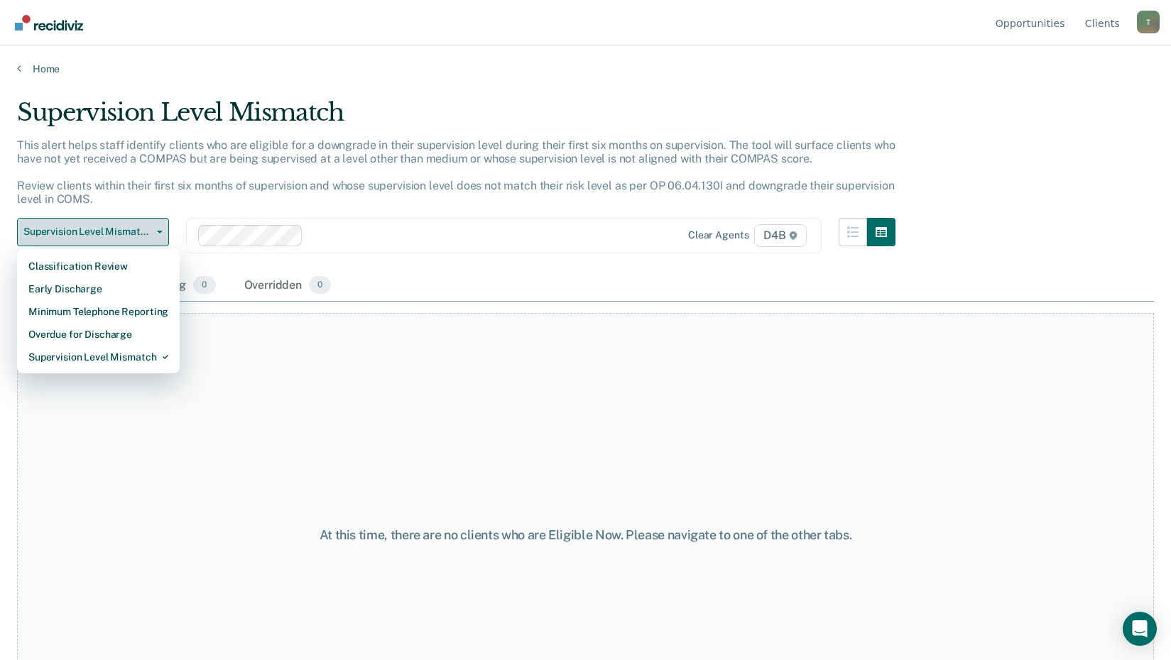
click at [96, 229] on span "Supervision Level Mismatch" at bounding box center [87, 232] width 128 height 12
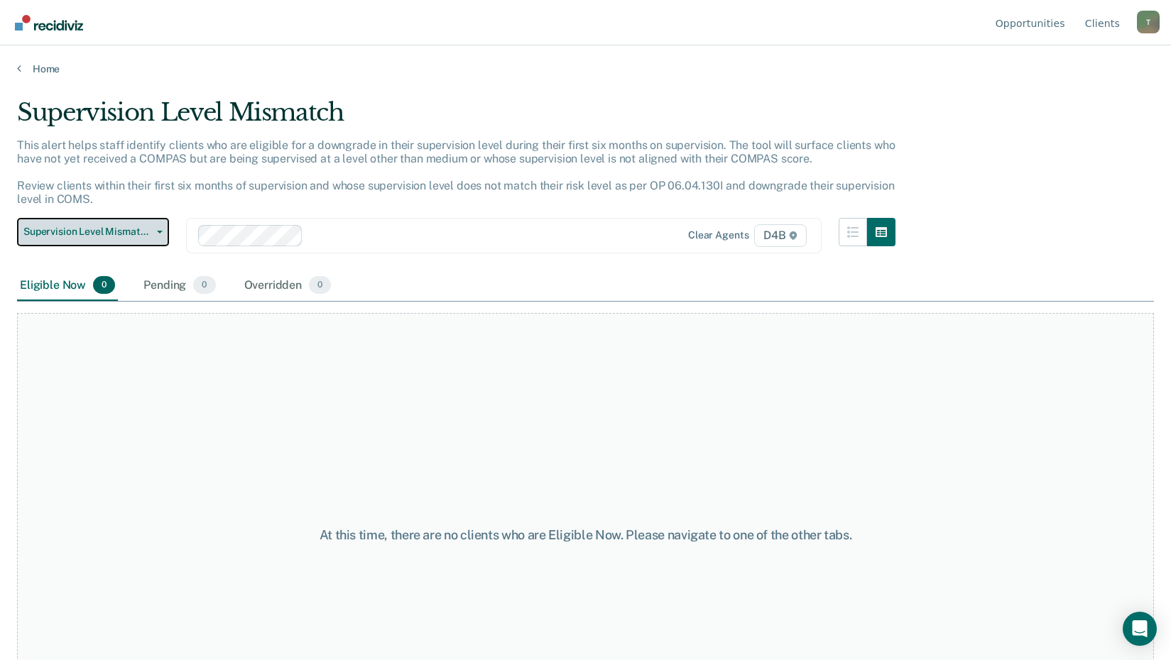
click at [109, 231] on span "Supervision Level Mismatch" at bounding box center [87, 232] width 128 height 12
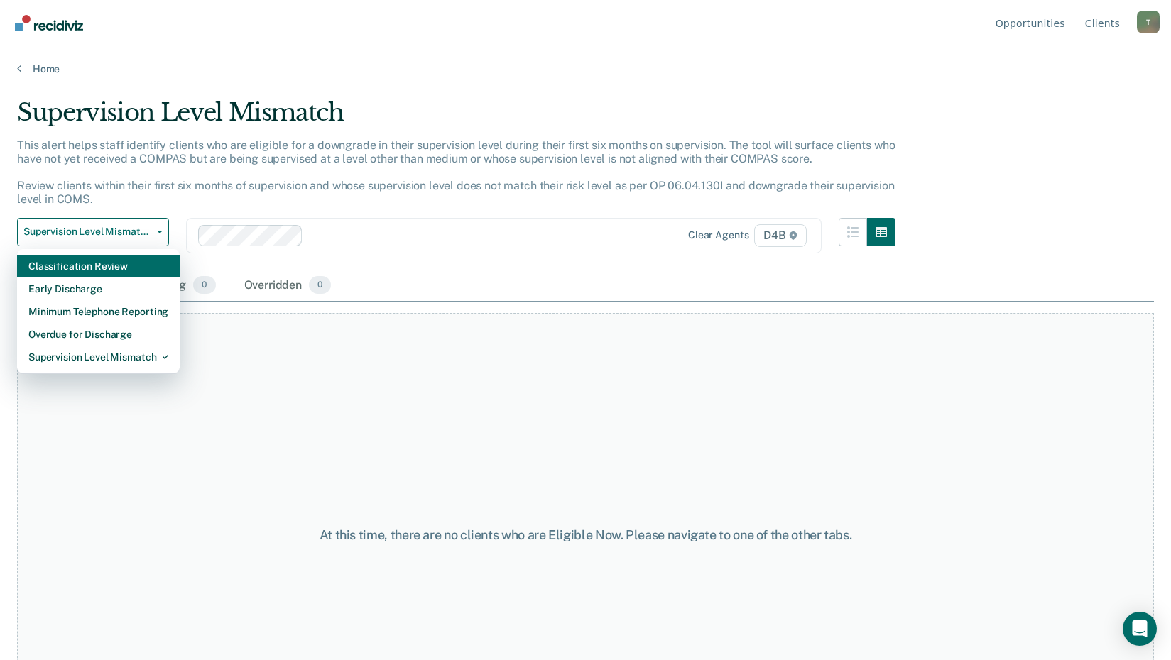
click at [101, 266] on div "Classification Review" at bounding box center [98, 266] width 140 height 23
